Goal: Task Accomplishment & Management: Complete application form

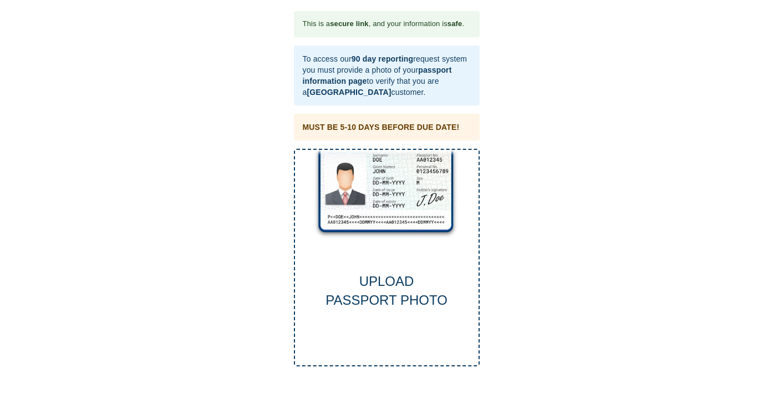
click at [628, 103] on div "This is a secure link , and your information is safe . To access our 90 day rep…" at bounding box center [386, 188] width 751 height 355
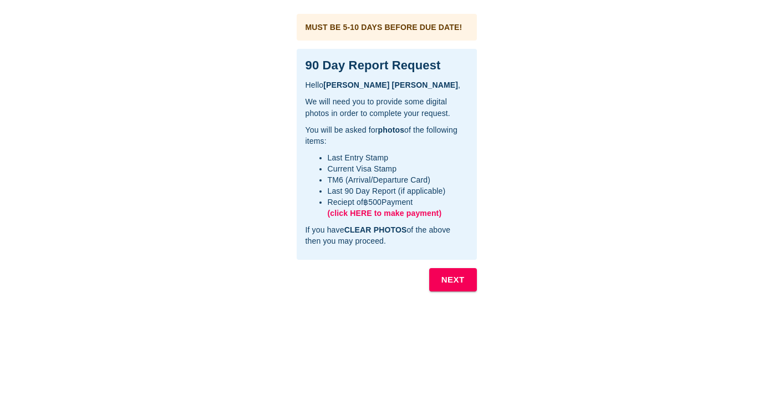
click at [396, 211] on span "(click HERE to make payment)" at bounding box center [385, 213] width 114 height 9
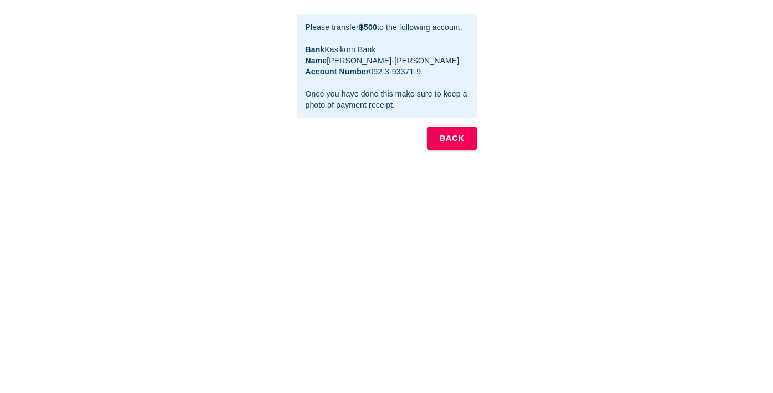
click at [456, 145] on b "BACK" at bounding box center [451, 138] width 25 height 14
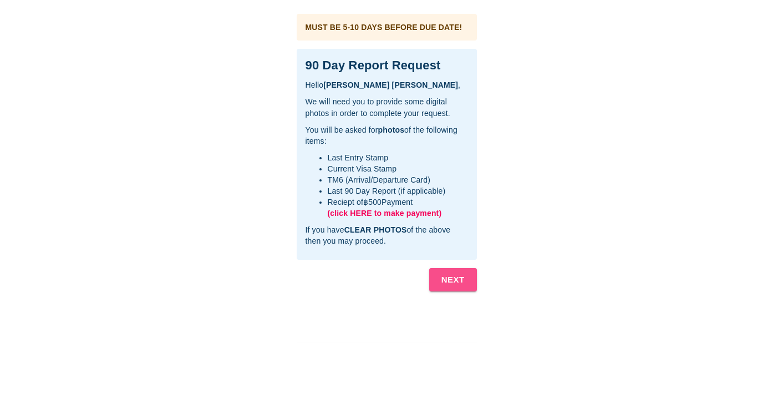
click at [451, 283] on b "NEXT" at bounding box center [453, 279] width 23 height 14
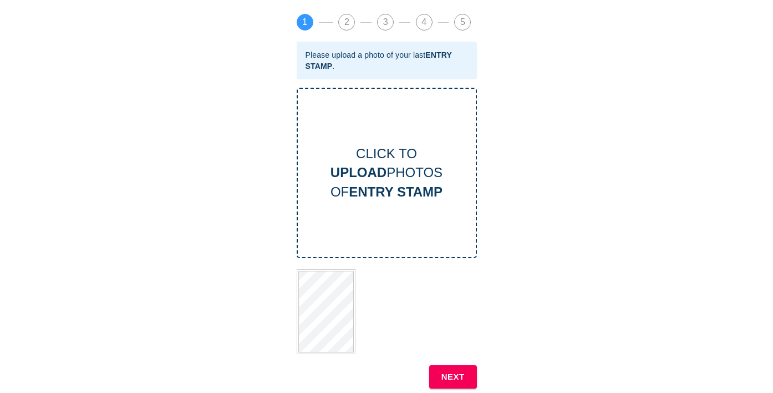
click at [450, 371] on b "NEXT" at bounding box center [453, 376] width 23 height 14
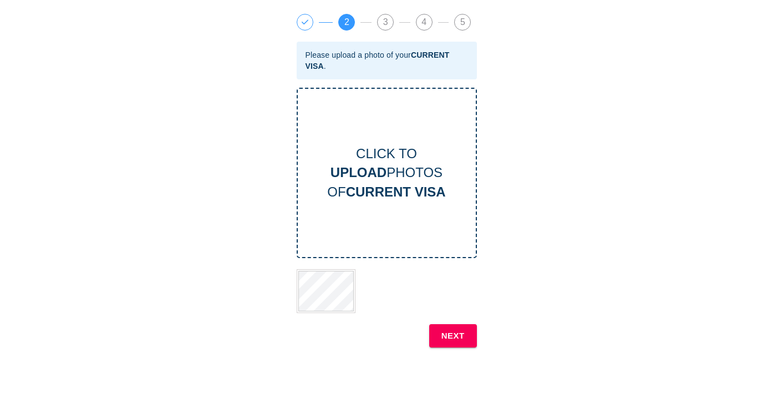
click at [450, 337] on b "NEXT" at bounding box center [453, 335] width 23 height 14
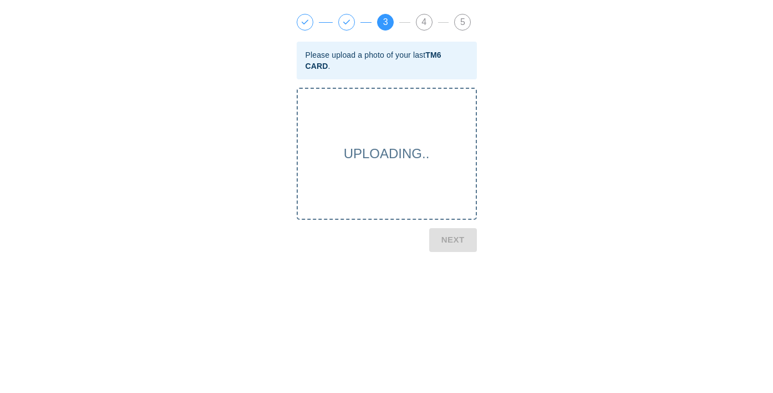
click at [541, 147] on div "This is a secure link , and your information is safe . Hello [PERSON_NAME] , Th…" at bounding box center [386, 175] width 751 height 328
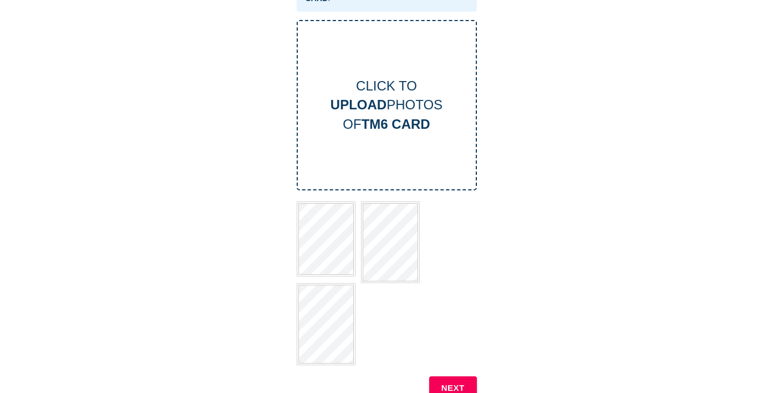
scroll to position [74, 0]
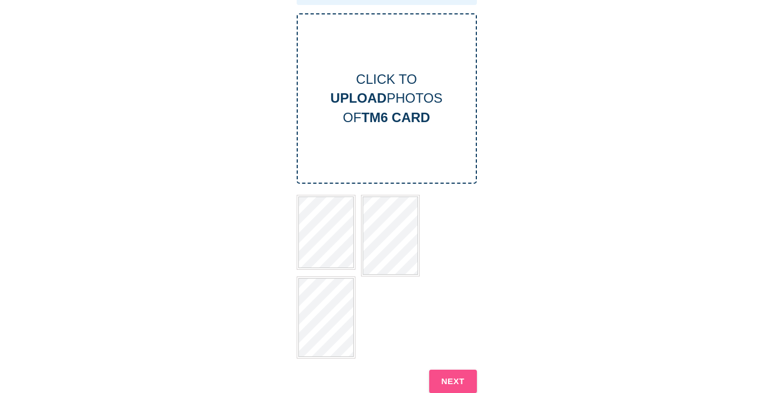
click at [447, 378] on b "NEXT" at bounding box center [453, 381] width 23 height 14
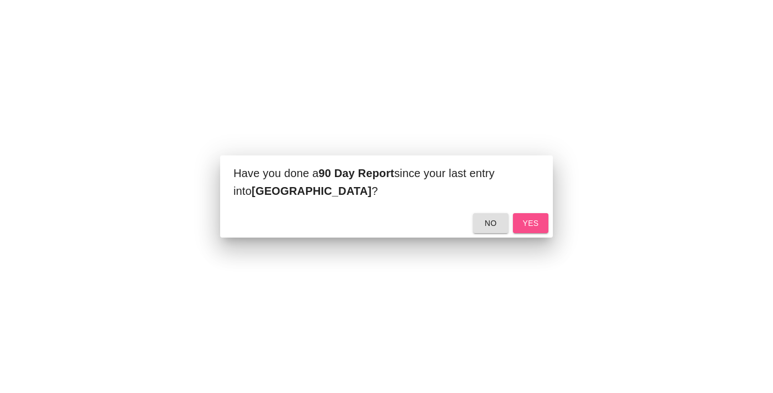
click at [532, 225] on span "yes" at bounding box center [531, 223] width 18 height 14
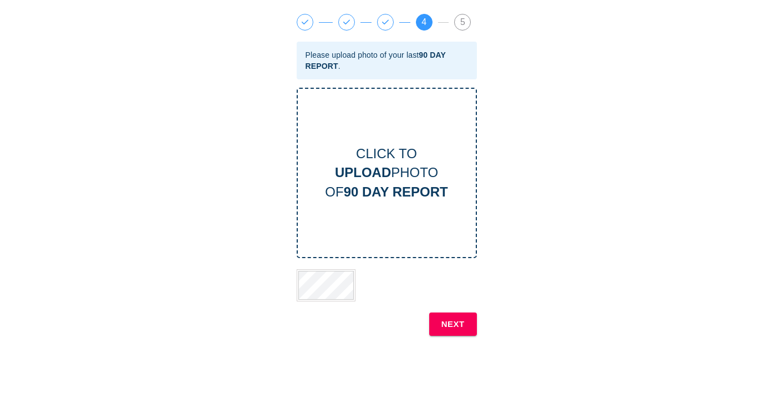
click at [452, 321] on b "NEXT" at bounding box center [453, 324] width 23 height 14
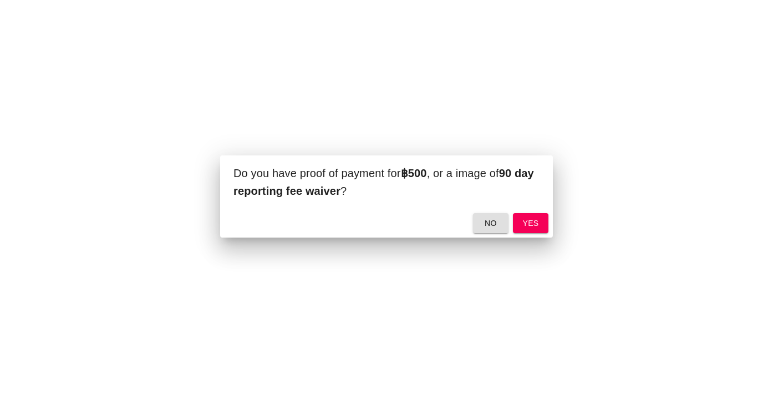
click at [530, 226] on span "yes" at bounding box center [531, 223] width 18 height 14
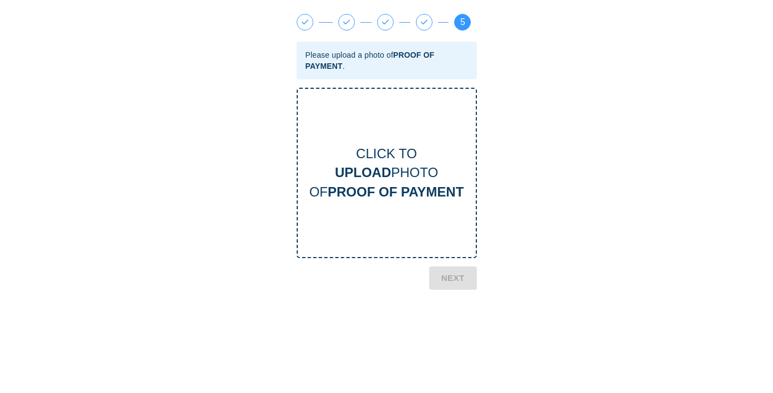
click at [303, 19] on span "1" at bounding box center [305, 22] width 16 height 16
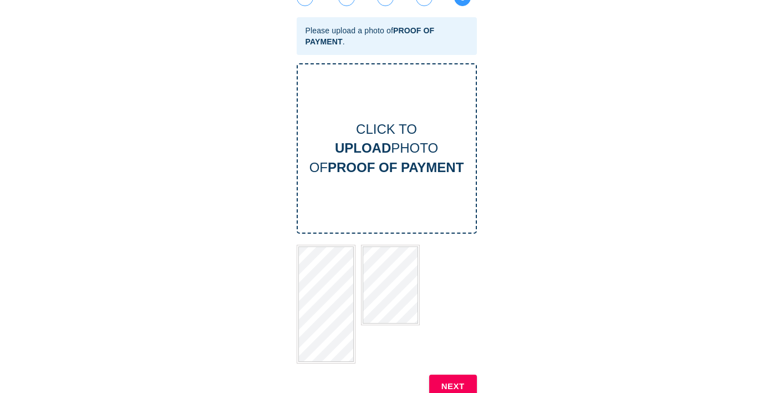
scroll to position [29, 0]
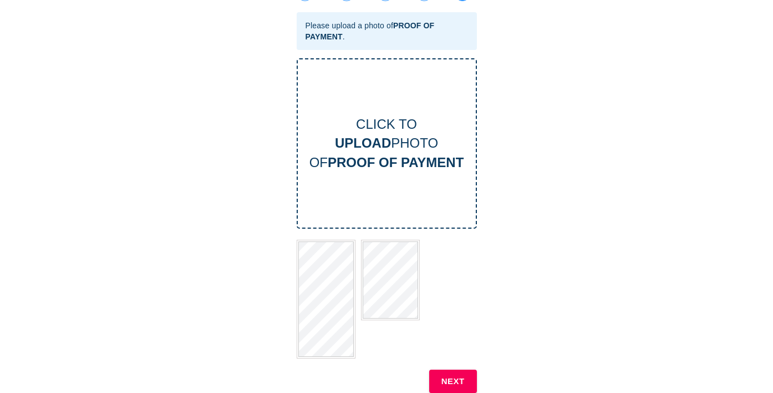
click at [445, 374] on b "NEXT" at bounding box center [453, 381] width 23 height 14
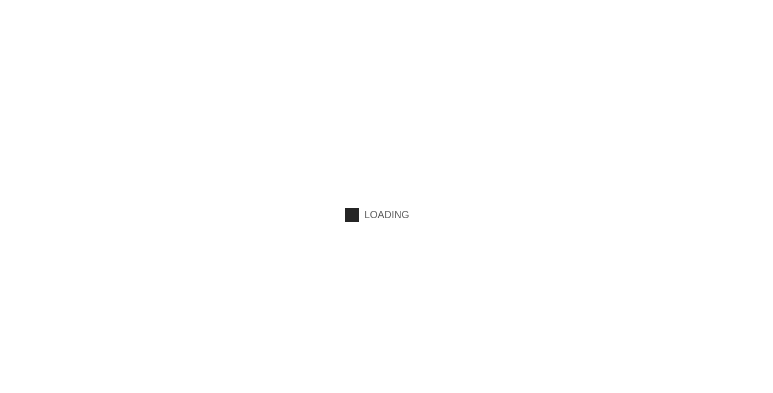
scroll to position [0, 0]
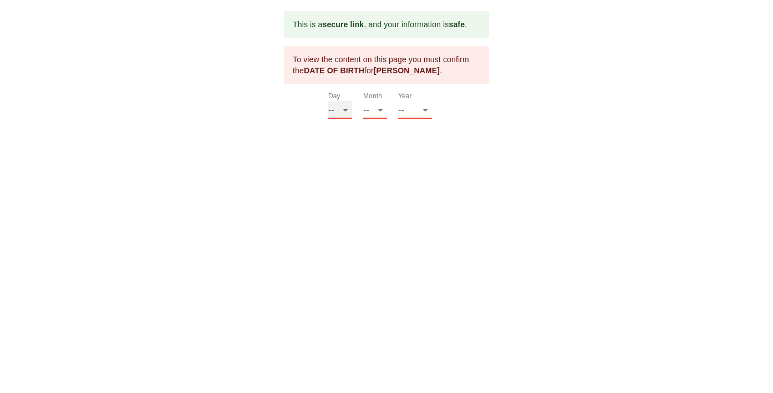
click at [339, 110] on select "-- 01 02 03 04 05 06 07 08 09 10 11 12 13 14 15 16 17 18 19 20 21 22 23 24 25 2…" at bounding box center [340, 110] width 24 height 18
select select "26"
click at [328, 101] on select "-- 01 02 03 04 05 06 07 08 09 10 11 12 13 14 15 16 17 18 19 20 21 22 23 24 25 2…" at bounding box center [340, 110] width 24 height 18
click at [371, 110] on select "-- 01 02 03 04 05 06 07 08 09 10 11 12" at bounding box center [375, 110] width 24 height 18
select select "04"
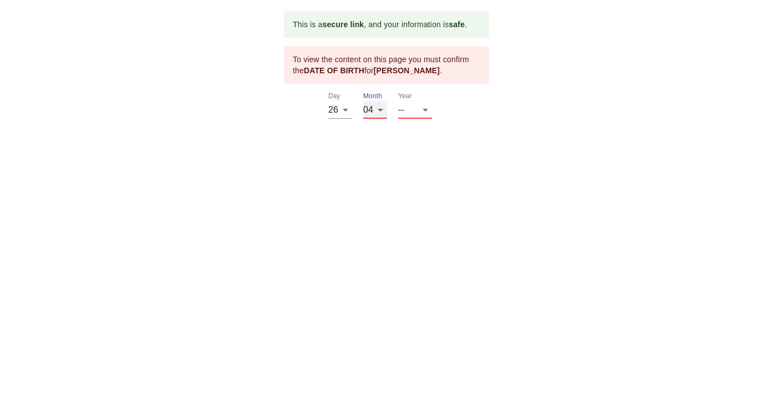
click at [363, 101] on select "-- 01 02 03 04 05 06 07 08 09 10 11 12" at bounding box center [375, 110] width 24 height 18
click at [404, 112] on select "-- 2025 2024 2023 2022 2021 2020 2019 2018 2017 2016 2015 2014 2013 2012 2011 2…" at bounding box center [415, 110] width 34 height 18
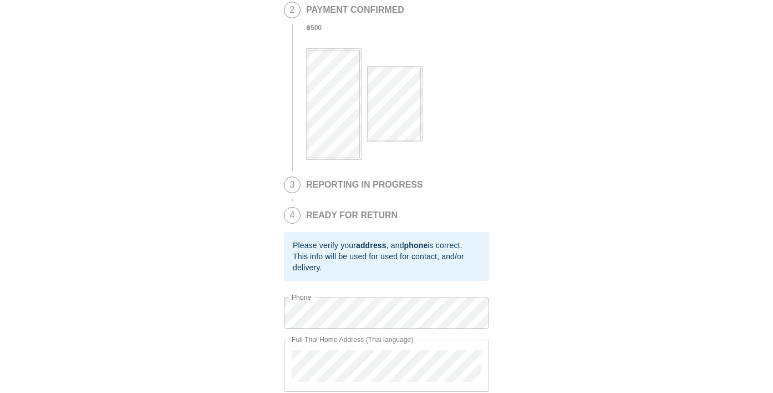
scroll to position [389, 0]
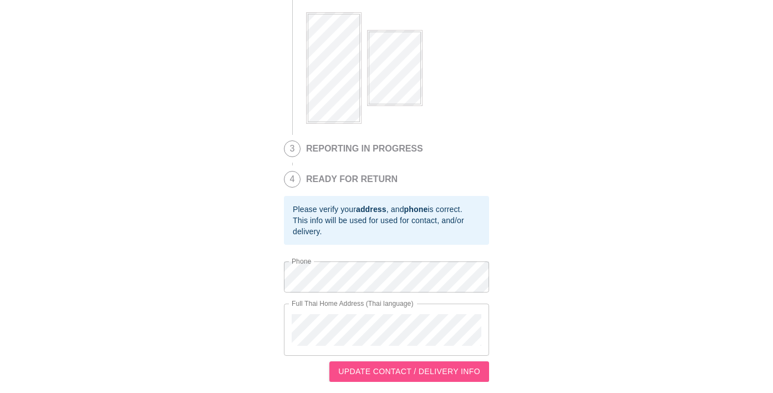
click at [446, 372] on span "UPDATE CONTACT / DELIVERY INFO" at bounding box center [409, 371] width 142 height 14
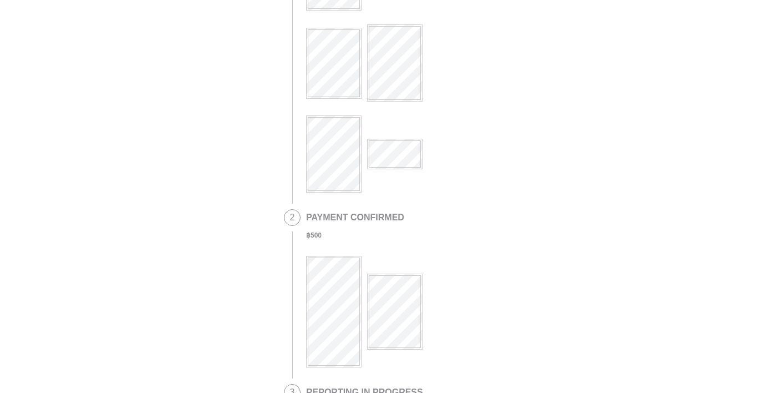
scroll to position [0, 0]
